Goal: Information Seeking & Learning: Learn about a topic

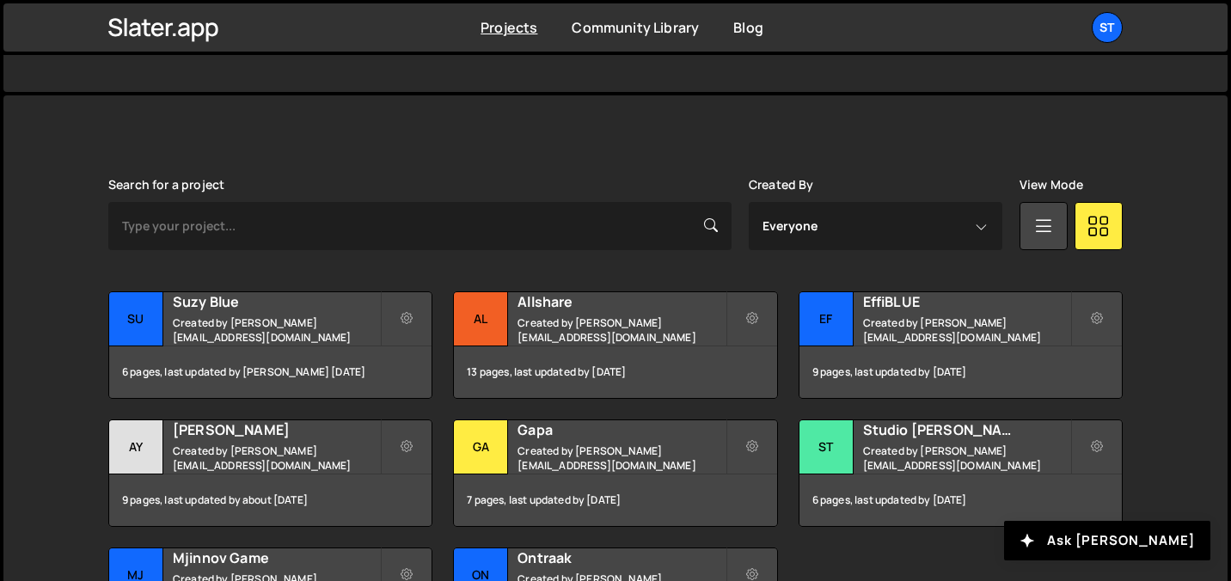
scroll to position [400, 0]
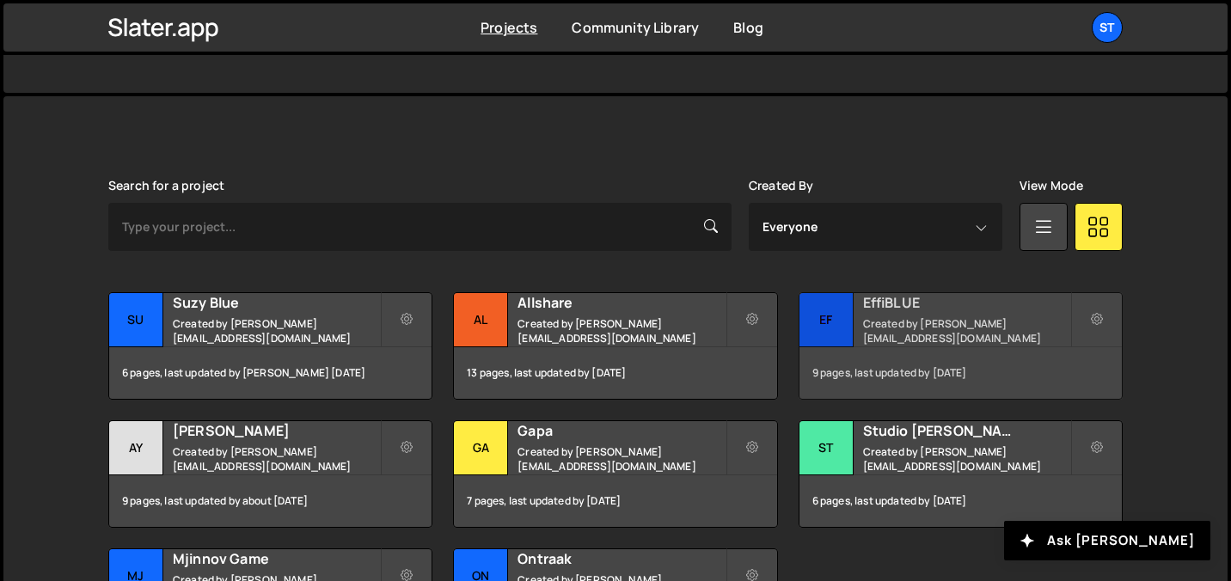
click at [856, 310] on div "EffiBLUE Created by [PERSON_NAME][EMAIL_ADDRESS][DOMAIN_NAME]" at bounding box center [961, 319] width 322 height 53
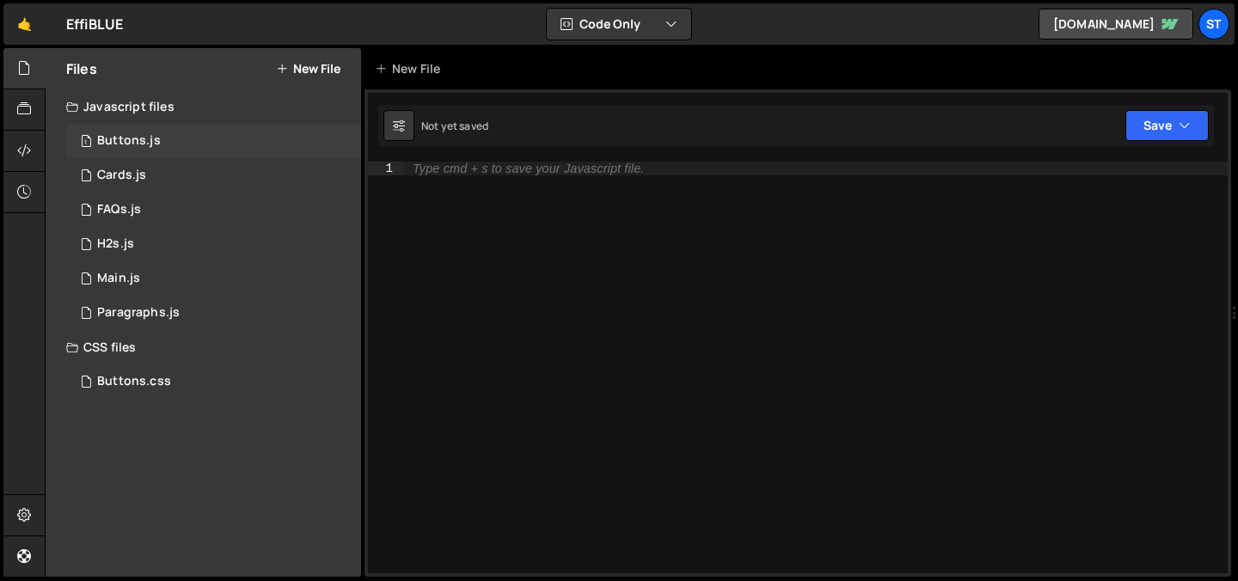
click at [146, 142] on div "Buttons.js" at bounding box center [129, 140] width 64 height 15
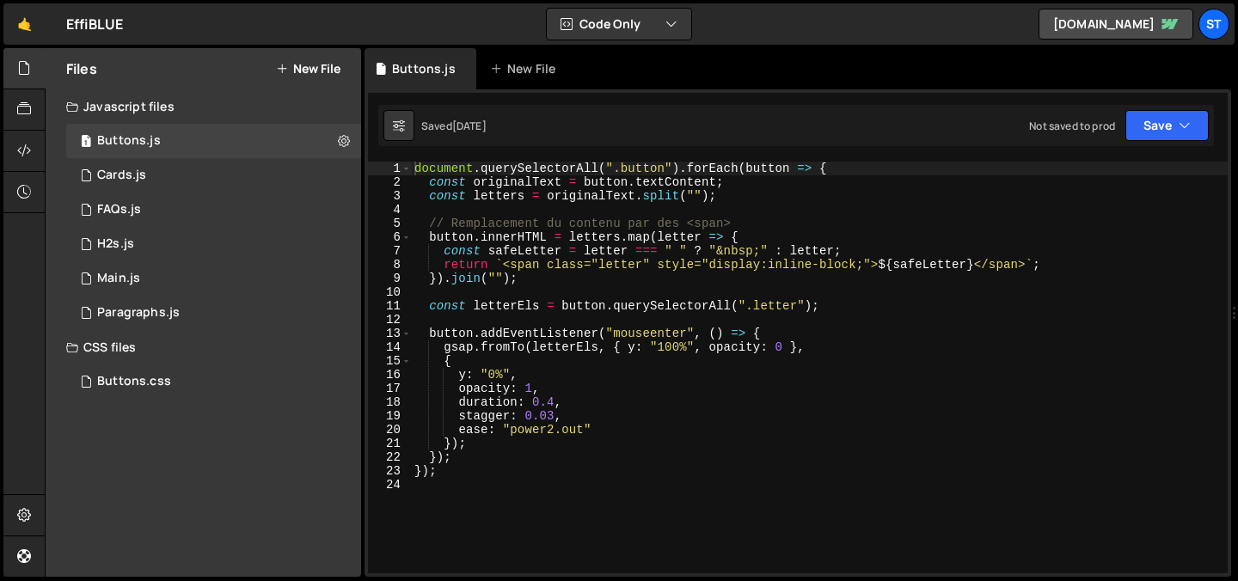
click at [563, 259] on div "document . querySelectorAll ( ".button" ) . forEach ( button => { const origina…" at bounding box center [819, 381] width 817 height 439
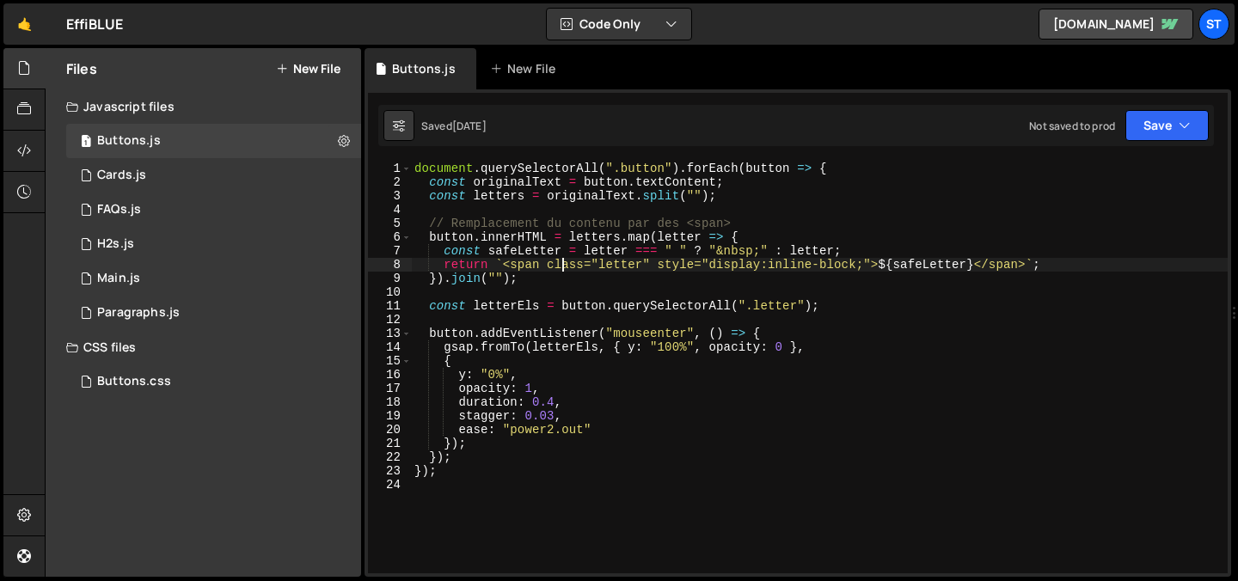
type textarea "});"
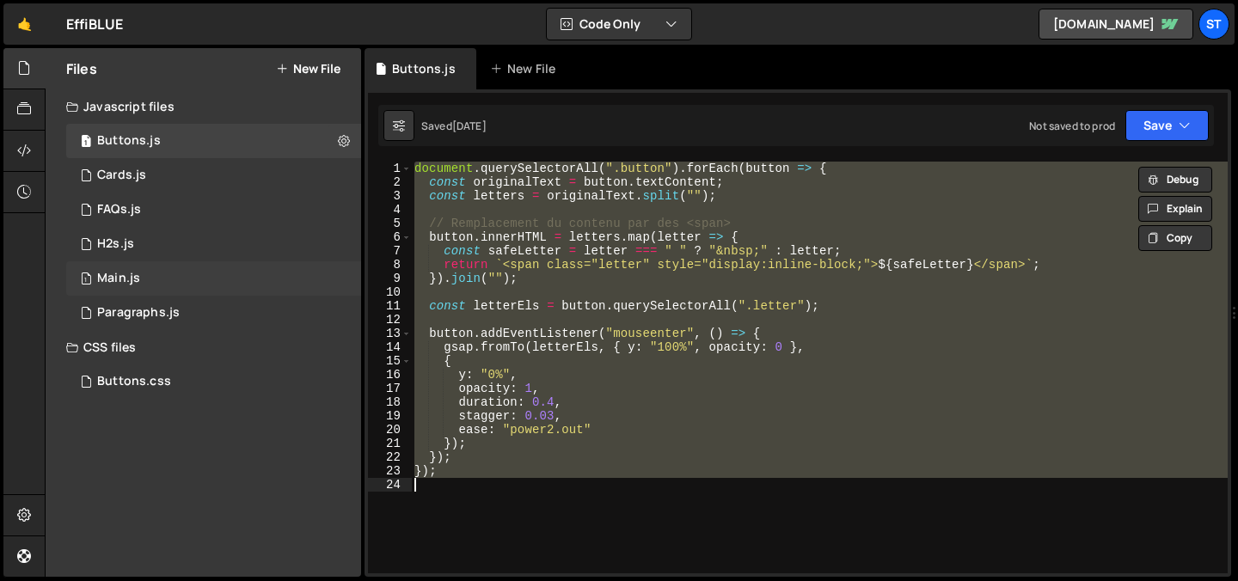
click at [213, 261] on div "1 Main.js 0" at bounding box center [213, 278] width 295 height 34
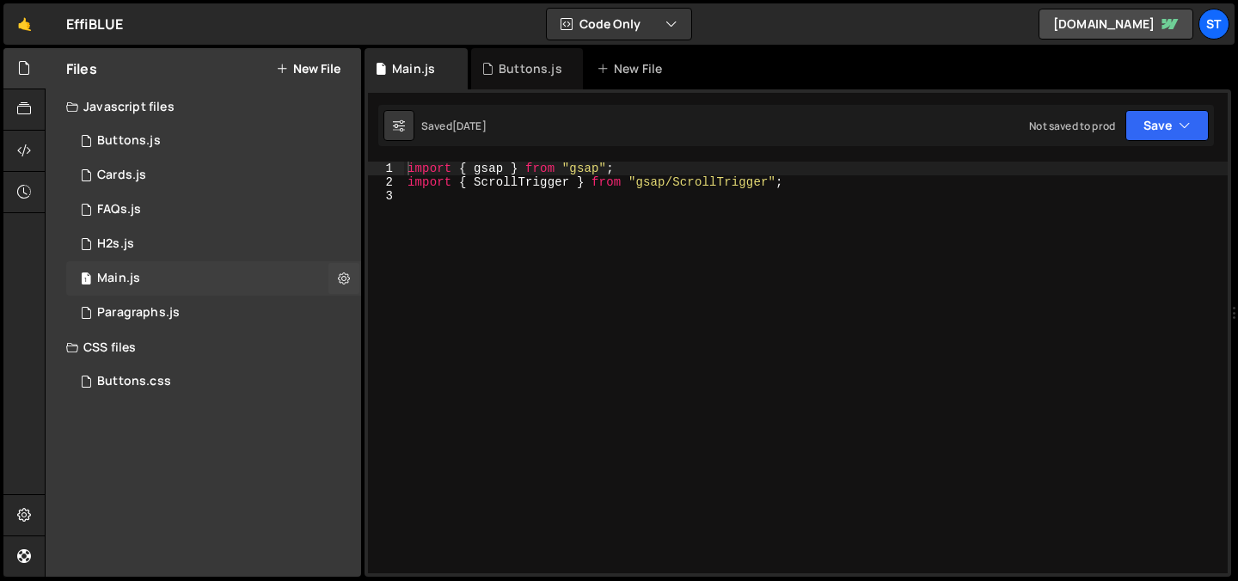
click at [187, 278] on div "1 Main.js 0" at bounding box center [213, 278] width 295 height 34
click at [709, 306] on div "import { gsap } from "gsap" ; import { ScrollTrigger } from "gsap/ScrollTrigger…" at bounding box center [816, 381] width 824 height 439
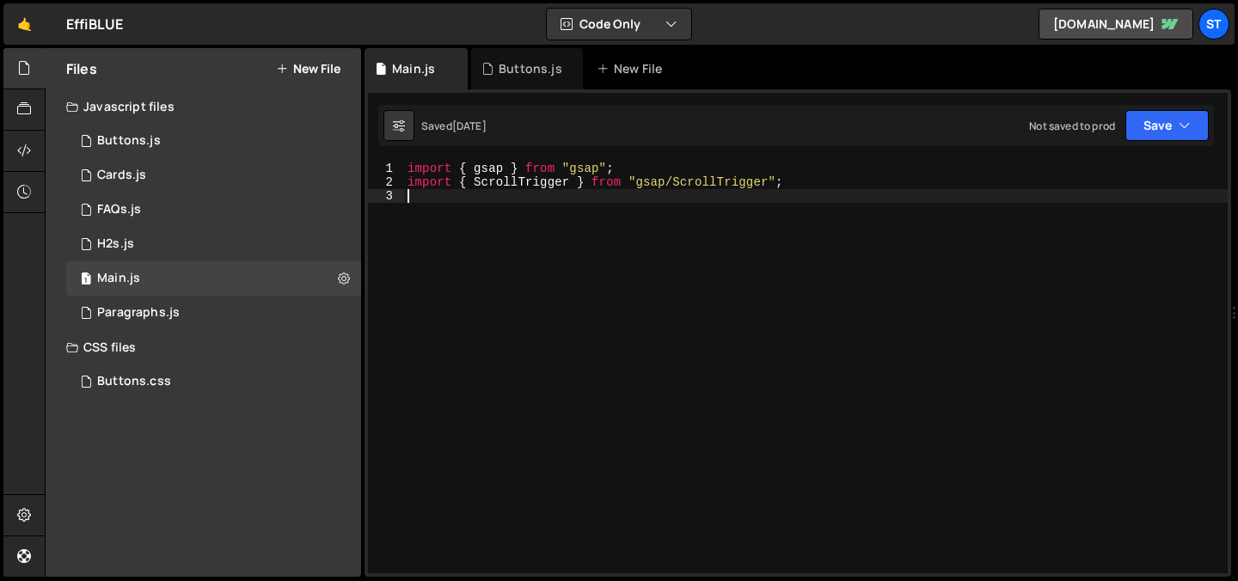
type textarea "import { ScrollTrigger } from "gsap/ScrollTrigger";"
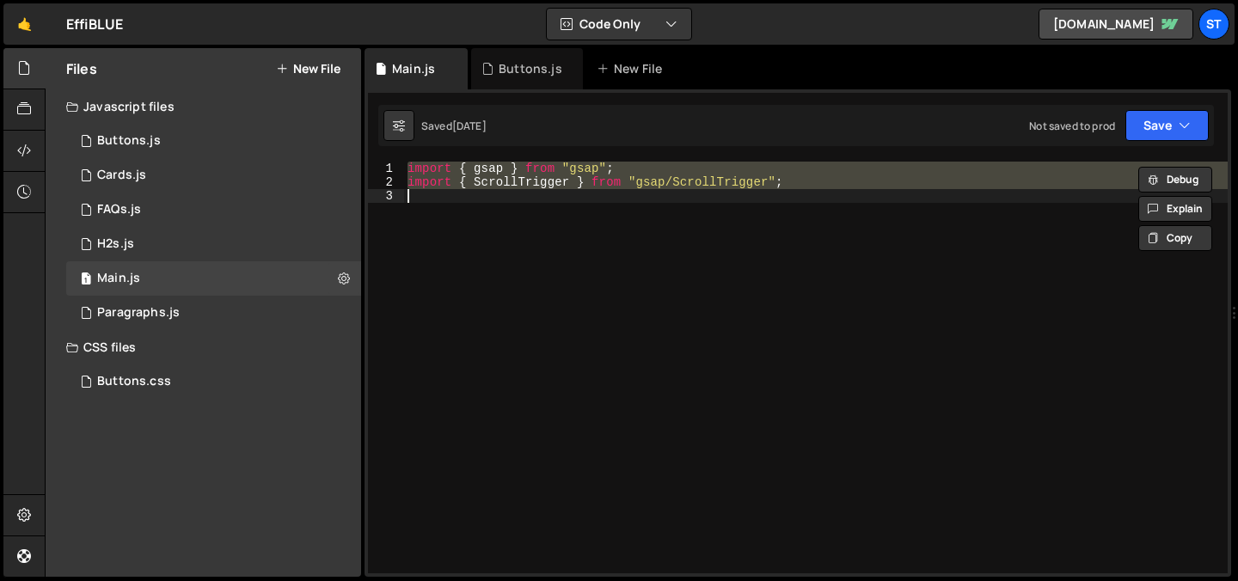
click at [501, 311] on div "import { gsap } from "gsap" ; import { ScrollTrigger } from "gsap/ScrollTrigger…" at bounding box center [816, 368] width 824 height 412
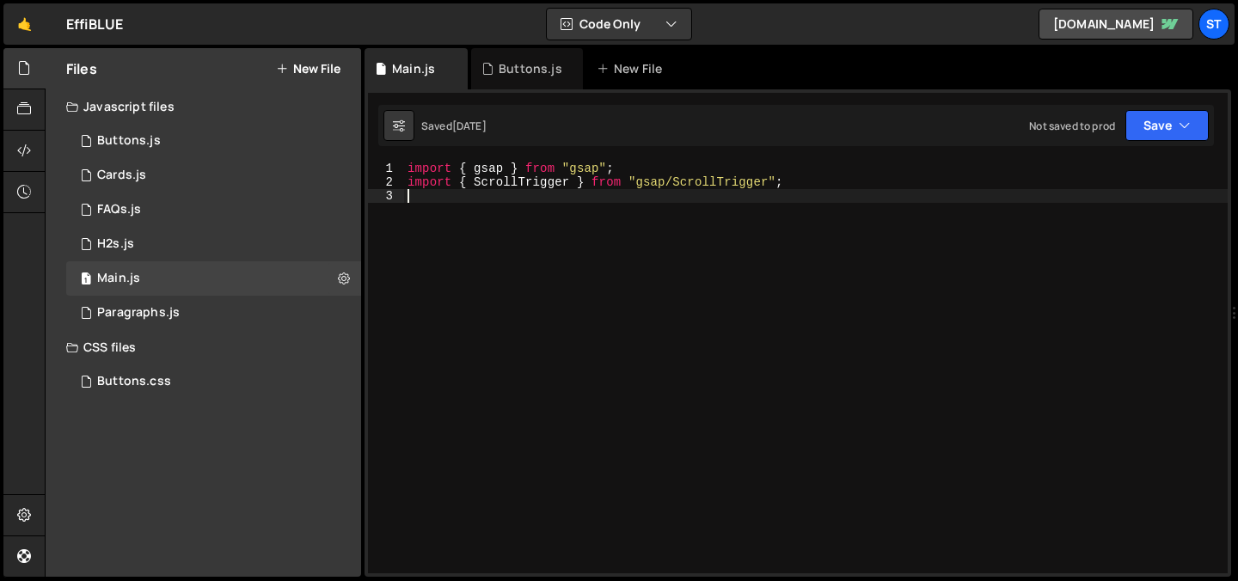
type textarea "import { ScrollTrigger } from "gsap/ScrollTrigger";"
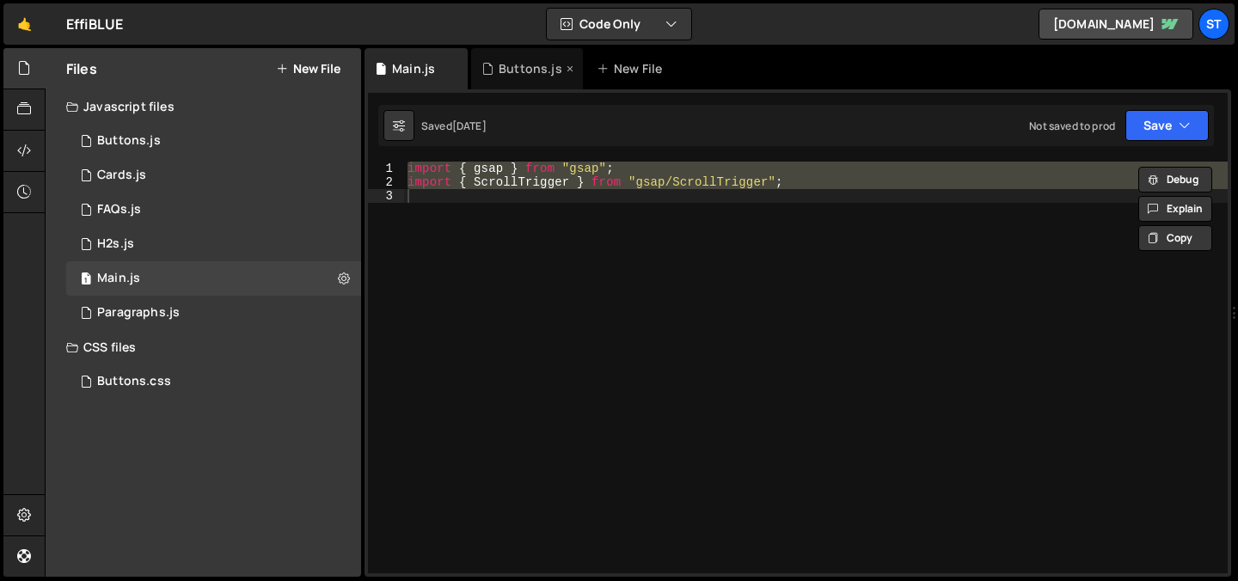
click at [506, 65] on div "Buttons.js" at bounding box center [531, 68] width 64 height 17
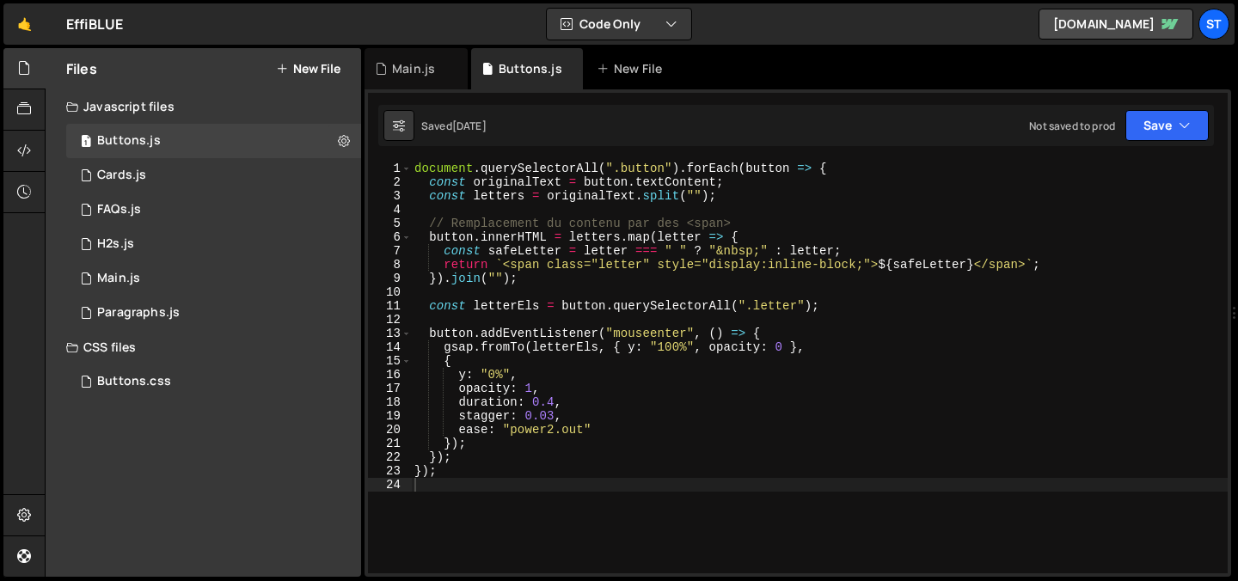
click at [506, 278] on div "document . querySelectorAll ( ".button" ) . forEach ( button => { const origina…" at bounding box center [819, 381] width 817 height 439
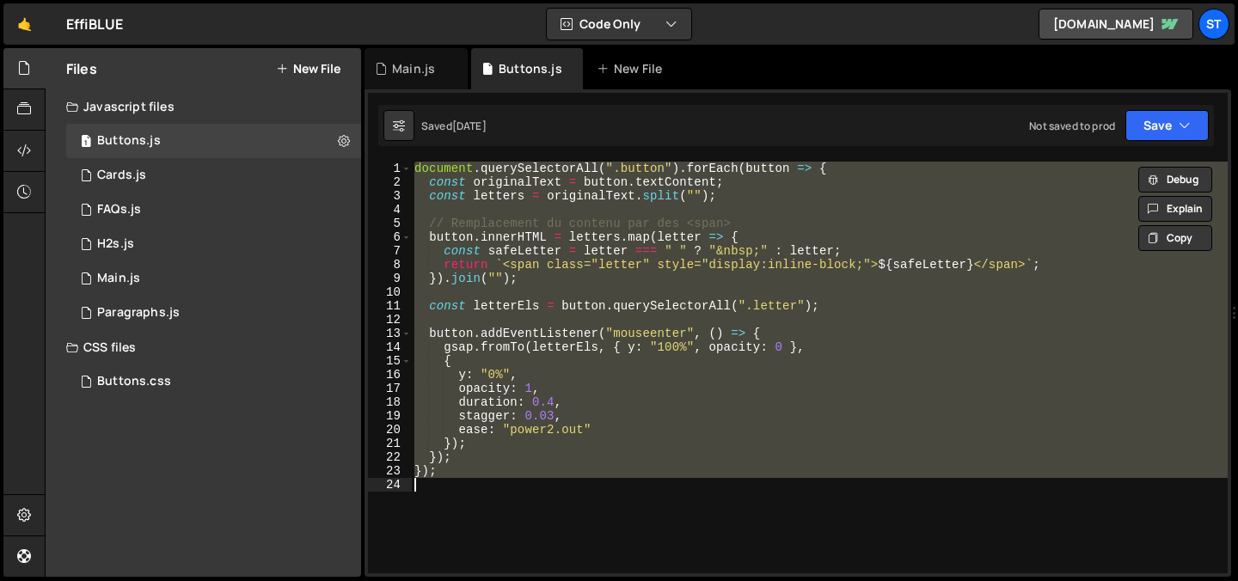
click at [672, 433] on div "document . querySelectorAll ( ".button" ) . forEach ( button => { const origina…" at bounding box center [819, 368] width 817 height 412
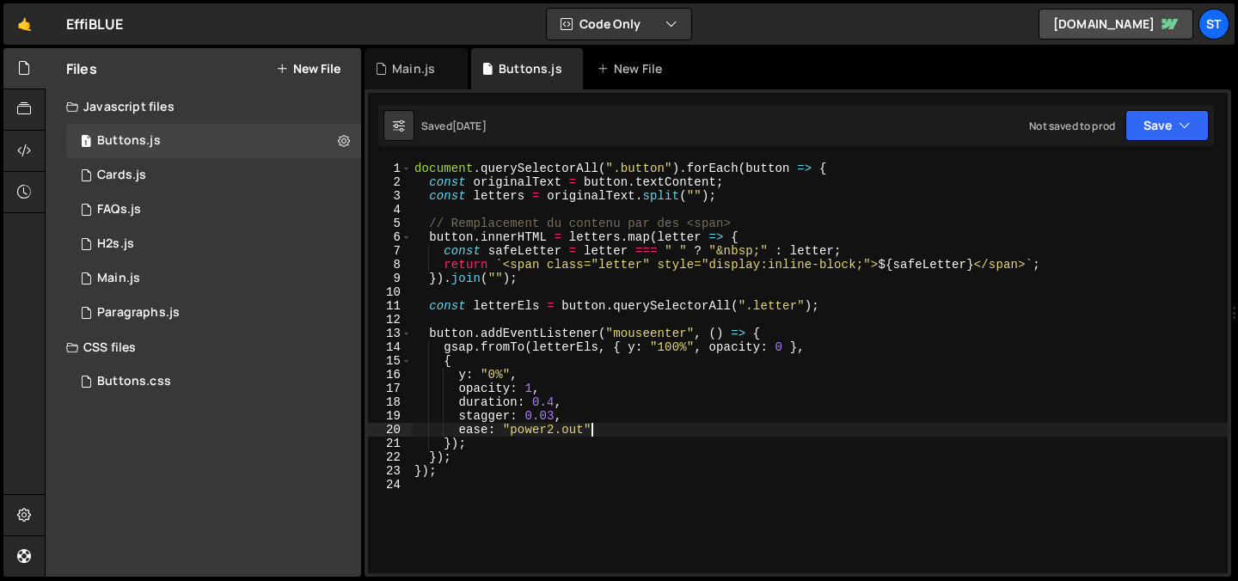
type textarea "});"
